Goal: Information Seeking & Learning: Learn about a topic

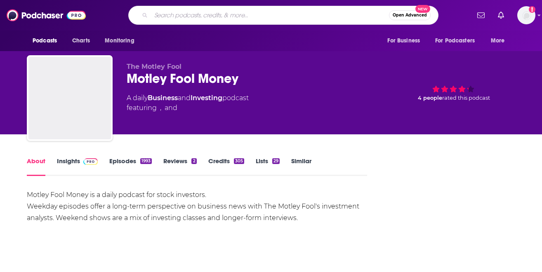
click at [248, 11] on input "Search podcasts, credits, & more..." at bounding box center [270, 15] width 238 height 13
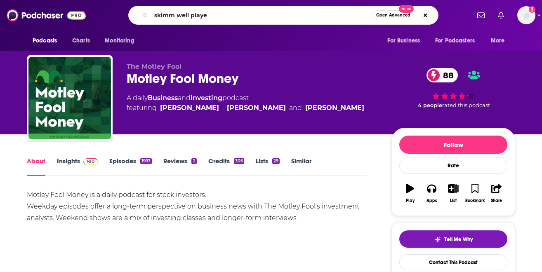
type input "skimm well played"
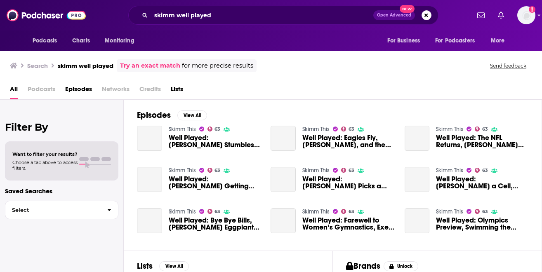
scroll to position [10, 0]
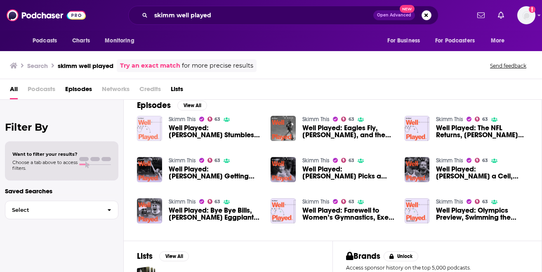
click at [149, 130] on img "Well Played: Rodgers Stumbles, Brady Fumbles, and Kendrick Humbles" at bounding box center [149, 128] width 25 height 25
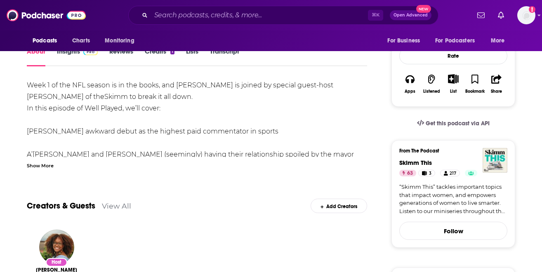
scroll to position [205, 0]
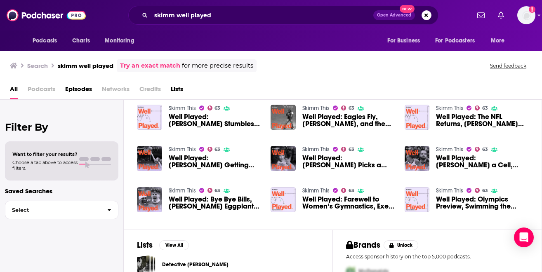
scroll to position [22, 0]
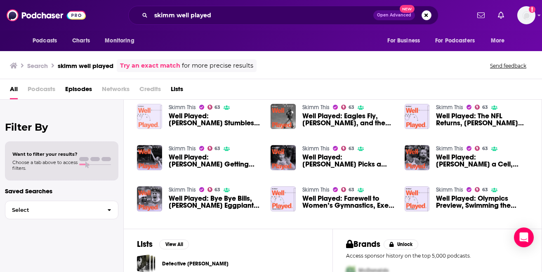
click at [155, 116] on img "Well Played: Rodgers Stumbles, Brady Fumbles, and Kendrick Humbles" at bounding box center [149, 116] width 25 height 25
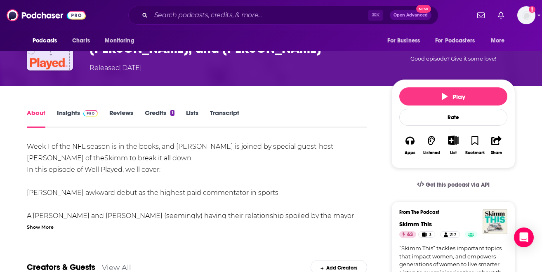
scroll to position [68, 0]
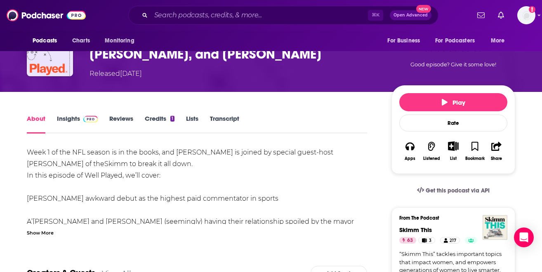
click at [66, 120] on link "Insights" at bounding box center [77, 124] width 41 height 19
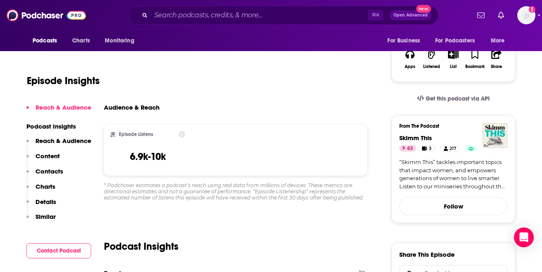
scroll to position [160, 0]
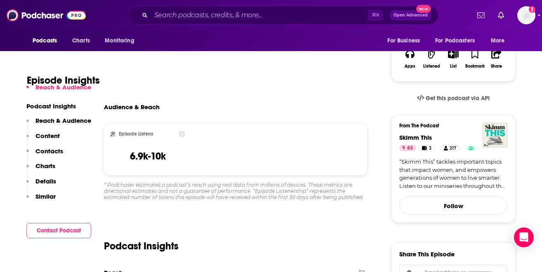
click at [75, 119] on p "Reach & Audience" at bounding box center [63, 121] width 56 height 8
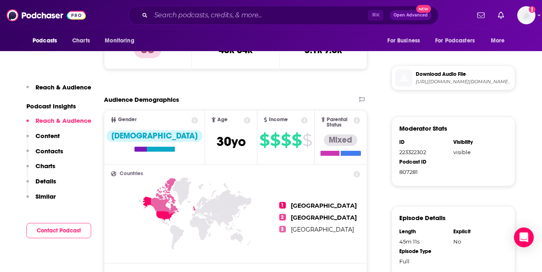
scroll to position [430, 0]
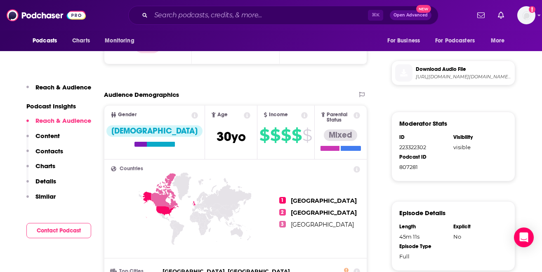
click at [50, 141] on button "Content" at bounding box center [42, 139] width 33 height 15
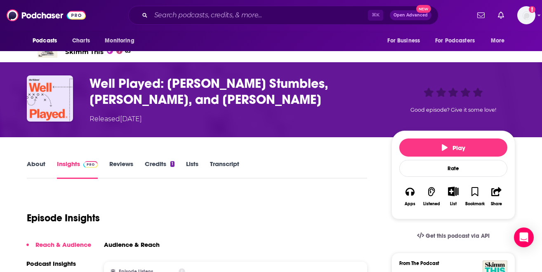
scroll to position [0, 0]
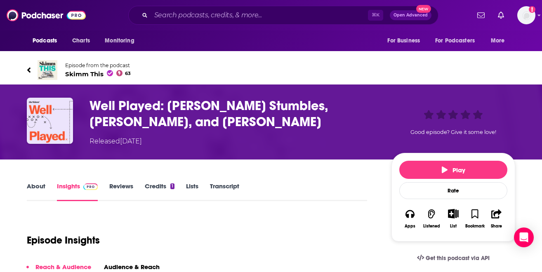
click at [41, 189] on link "About" at bounding box center [36, 191] width 19 height 19
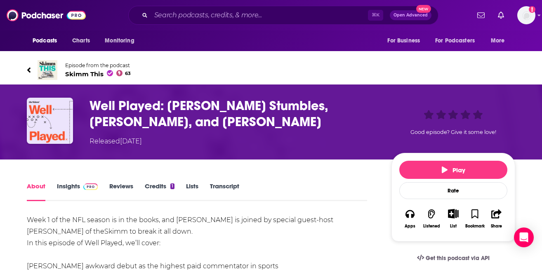
scroll to position [10, 0]
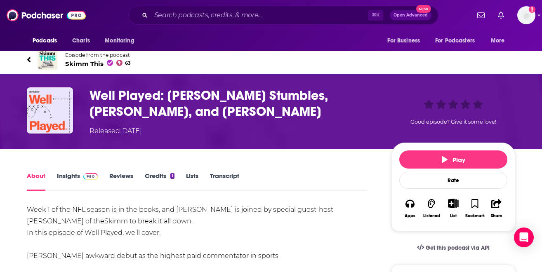
click at [82, 177] on span at bounding box center [89, 176] width 18 height 8
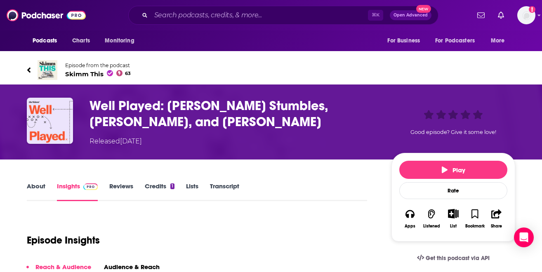
click at [29, 192] on link "About" at bounding box center [36, 191] width 19 height 19
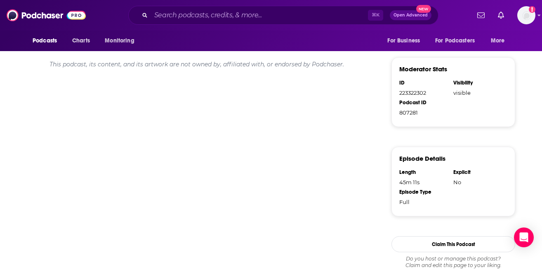
scroll to position [489, 0]
